Goal: Task Accomplishment & Management: Use online tool/utility

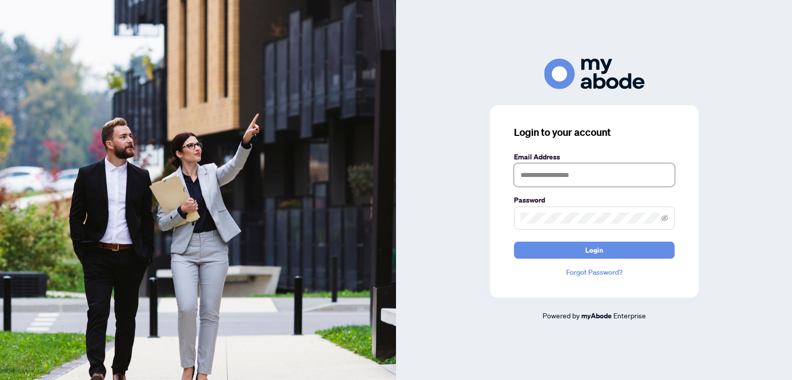
click at [561, 167] on input "text" at bounding box center [594, 175] width 161 height 23
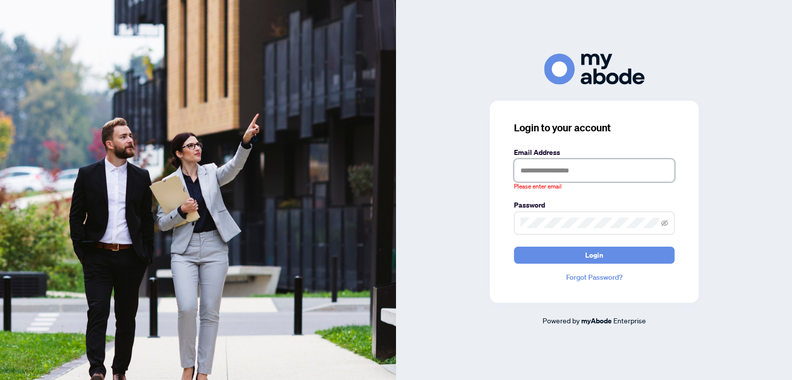
type input "**********"
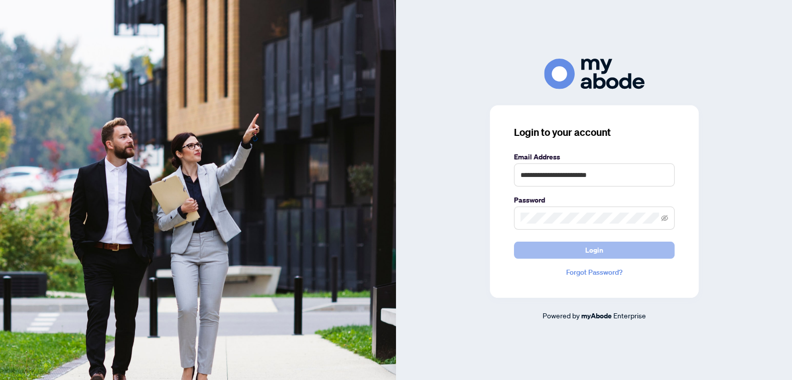
click at [600, 256] on span "Login" at bounding box center [594, 250] width 18 height 16
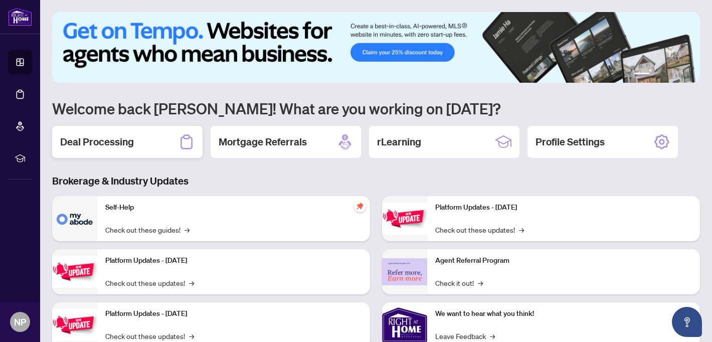
click at [121, 136] on h2 "Deal Processing" at bounding box center [97, 142] width 74 height 14
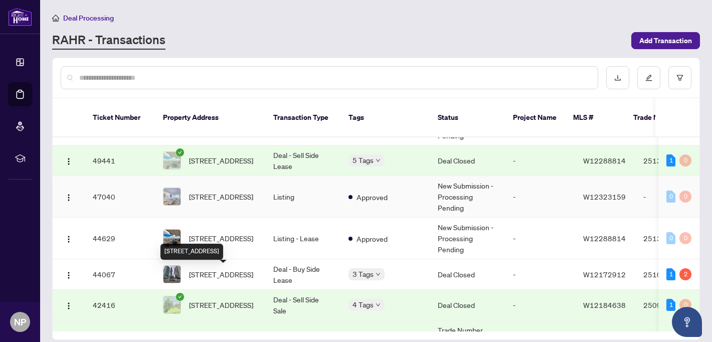
scroll to position [69, 0]
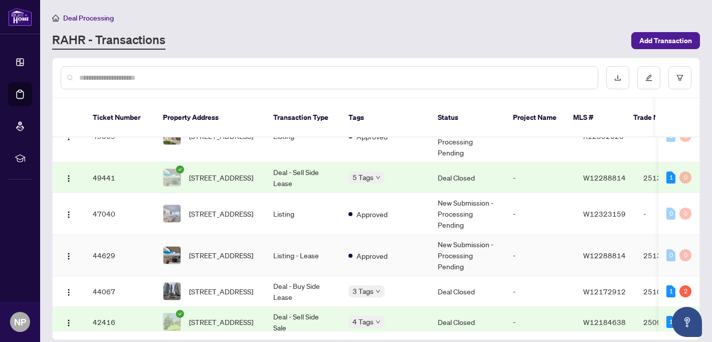
click at [296, 248] on td "Listing - Lease" at bounding box center [302, 256] width 75 height 42
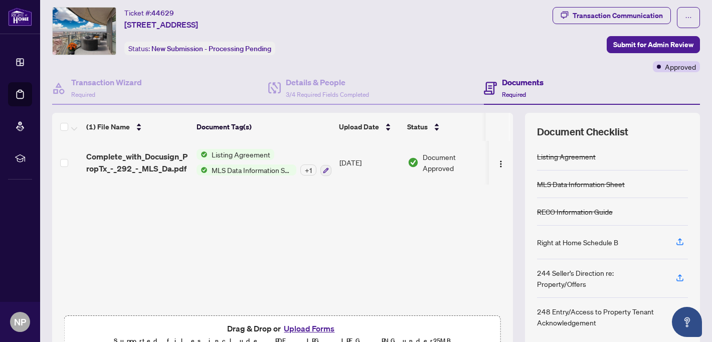
scroll to position [77, 0]
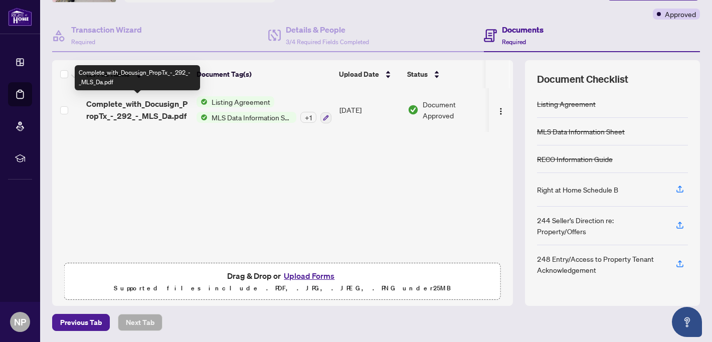
click at [132, 102] on span "Complete_with_Docusign_PropTx_-_292_-_MLS_Da.pdf" at bounding box center [137, 110] width 102 height 24
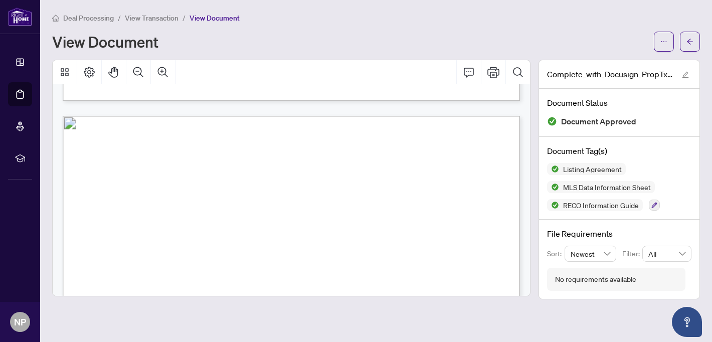
scroll to position [19220, 0]
